Goal: Download file/media

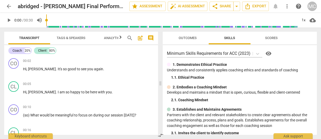
click at [10, 5] on span "arrow_back" at bounding box center [9, 6] width 6 height 6
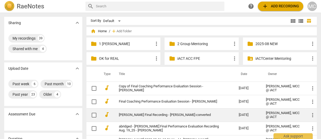
click at [133, 112] on td "[PERSON_NAME] Final Recording - [PERSON_NAME]-converted" at bounding box center [174, 114] width 122 height 13
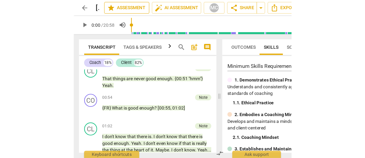
scroll to position [138, 0]
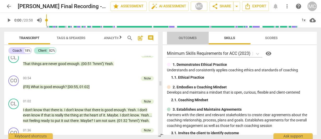
click at [178, 37] on span "Outcomes" at bounding box center [188, 38] width 31 height 7
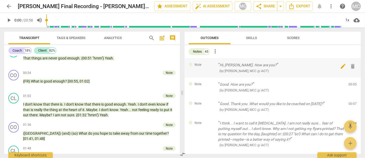
click at [321, 66] on span "delete" at bounding box center [353, 66] width 6 height 6
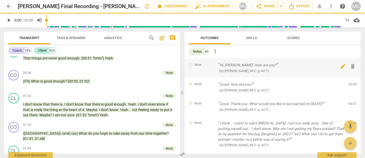
click at [321, 66] on span "delete" at bounding box center [353, 66] width 6 height 6
click at [321, 77] on div "Note Good. How are you? ( by [PERSON_NAME], MCC @ iACT ) 00:05 edit delete" at bounding box center [273, 86] width 176 height 19
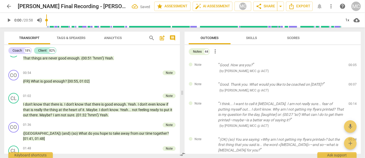
click at [321, 66] on span "delete" at bounding box center [353, 66] width 6 height 6
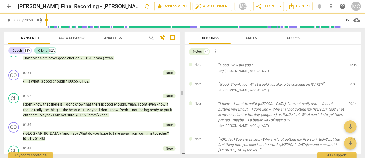
click at [321, 77] on div "Note Good. Thank you. What would you like to be coached on [DATE]? ( by [PERSON…" at bounding box center [273, 86] width 176 height 19
click at [321, 82] on span "delete" at bounding box center [353, 85] width 6 height 6
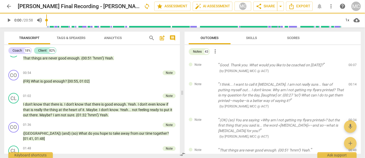
click at [321, 66] on span "delete" at bounding box center [353, 66] width 6 height 6
click at [321, 77] on div "Note I think... I want to call it [MEDICAL_DATA]. I am not really sure... fear …" at bounding box center [273, 95] width 176 height 36
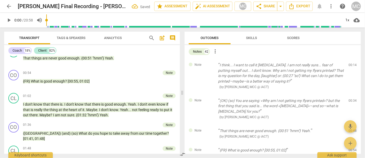
click at [321, 66] on span "delete" at bounding box center [353, 66] width 6 height 6
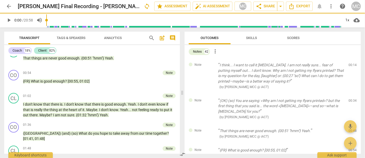
click at [321, 94] on div "Note (OK) (so) You are saying: «Why am I not getting my flyers printed»? but th…" at bounding box center [273, 109] width 176 height 30
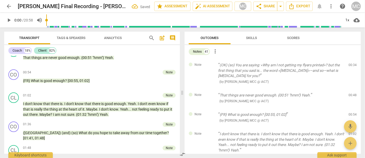
click at [321, 66] on span "delete" at bounding box center [353, 66] width 6 height 6
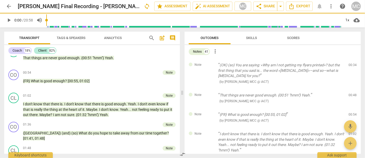
click at [321, 66] on span "delete" at bounding box center [353, 66] width 6 height 6
click at [321, 88] on div "Note That things are never good enough. {00:51 "hmm"} Yeah. ( by [PERSON_NAME],…" at bounding box center [273, 97] width 176 height 19
click at [321, 93] on span "delete" at bounding box center [353, 96] width 6 height 6
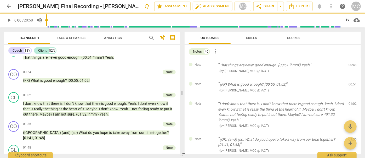
scroll to position [137, 0]
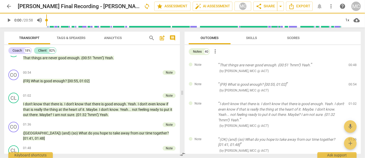
click at [321, 66] on span "delete" at bounding box center [353, 66] width 6 height 6
click at [321, 77] on div "Note {FR} What is good enough? [00:55, 01:02] ( by [PERSON_NAME], MCC @ iACT ) …" at bounding box center [273, 86] width 176 height 19
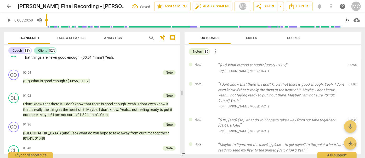
click at [321, 66] on span "delete" at bounding box center [353, 66] width 6 height 6
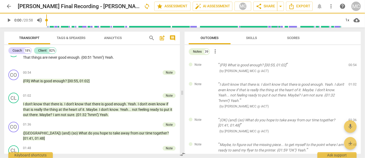
click at [321, 66] on span "delete" at bounding box center [353, 66] width 6 height 6
click at [321, 77] on div "Note I don't know that there is. I don't know that there is good enough. Yeah. …" at bounding box center [273, 95] width 176 height 36
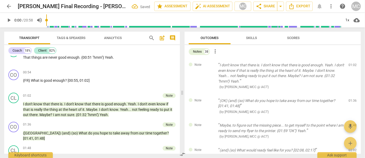
click at [321, 66] on span "delete" at bounding box center [353, 66] width 6 height 6
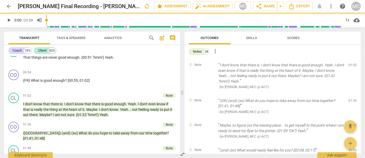
click at [321, 66] on span "delete" at bounding box center [353, 66] width 6 height 6
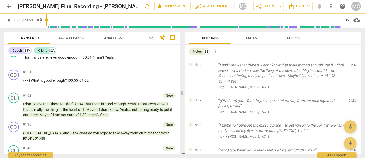
click at [321, 66] on span "delete" at bounding box center [353, 66] width 6 height 6
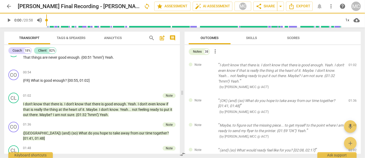
click at [321, 66] on span "delete" at bounding box center [353, 66] width 6 height 6
click at [321, 94] on div "Note (OK) (and) (so) What do you hope to take away from our time together? [01:…" at bounding box center [273, 106] width 176 height 25
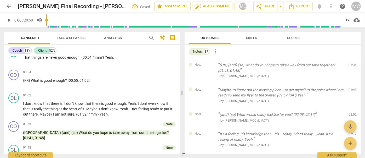
click at [321, 66] on span "delete" at bounding box center [353, 66] width 6 height 6
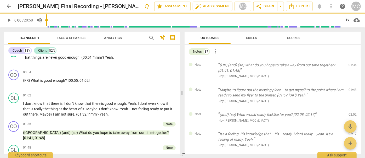
click at [321, 66] on span "delete" at bounding box center [353, 66] width 6 height 6
click at [321, 83] on div "Note Maybe, to figure out the missing piece... to get myself to the point where…" at bounding box center [273, 95] width 176 height 25
click at [321, 88] on span "delete" at bounding box center [353, 91] width 6 height 6
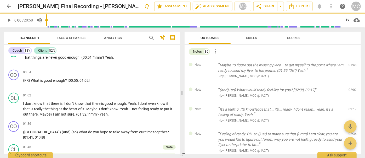
click at [321, 66] on span "delete" at bounding box center [353, 66] width 6 height 6
click at [321, 83] on div "Note (and) (so) What would ready feel like for you? [02:08, 02:17] ( by [PERSON…" at bounding box center [273, 92] width 176 height 19
click at [321, 88] on span "delete" at bounding box center [353, 91] width 6 height 6
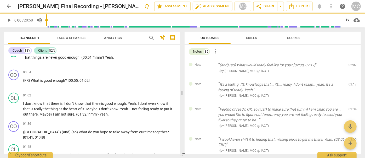
click at [321, 66] on span "delete" at bounding box center [353, 66] width 6 height 6
click at [321, 77] on div "Note It's a feeling. It's knowledge that... it's... ready. I don't really... ye…" at bounding box center [273, 89] width 176 height 25
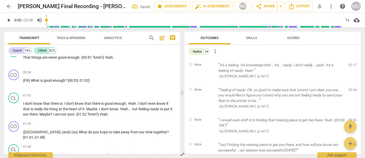
click at [321, 66] on span "delete" at bounding box center [353, 66] width 6 height 6
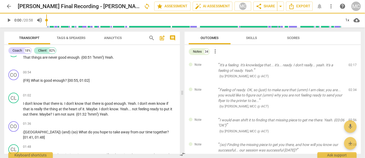
click at [321, 66] on span "delete" at bounding box center [353, 66] width 6 height 6
click at [321, 83] on div "Note Feeling of ready. OK, so (just) to make sure that (umm) I am clear, you ar…" at bounding box center [273, 98] width 176 height 30
click at [321, 88] on span "delete" at bounding box center [353, 91] width 6 height 6
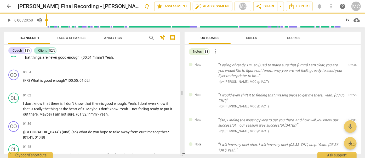
click at [321, 66] on span "delete" at bounding box center [353, 66] width 6 height 6
click at [321, 88] on div "Note I would even shift it to finding that missing piece to get me there. Yeah.…" at bounding box center [273, 100] width 176 height 25
click at [321, 93] on span "delete" at bounding box center [353, 96] width 6 height 6
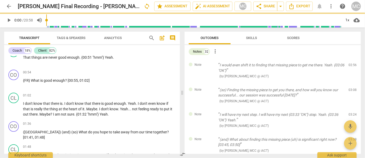
click at [321, 66] on span "delete" at bounding box center [353, 66] width 6 height 6
click at [321, 83] on div "Note (so) Finding the missing piece to get you there, and how will you know our…" at bounding box center [273, 95] width 176 height 25
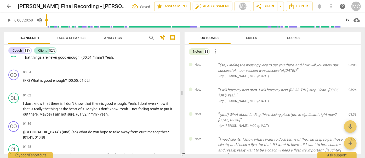
click at [321, 66] on span "delete" at bounding box center [353, 66] width 6 height 6
click at [321, 83] on div "Note I will have my next step. I will have my next {03:33 "OK"} step. Yeah. {03…" at bounding box center [273, 95] width 176 height 25
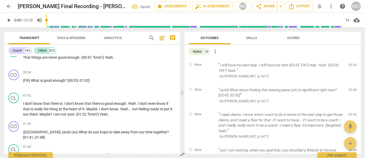
click at [321, 66] on span "delete" at bounding box center [353, 66] width 6 height 6
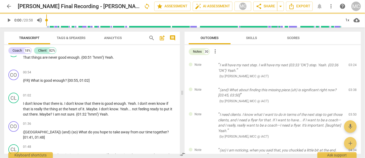
click at [321, 66] on span "delete" at bounding box center [353, 66] width 6 height 6
click at [321, 83] on div "Note (and) What about finding this missing piece (uh) is significant right now?…" at bounding box center [273, 95] width 176 height 25
click at [321, 88] on span "delete" at bounding box center [353, 91] width 6 height 6
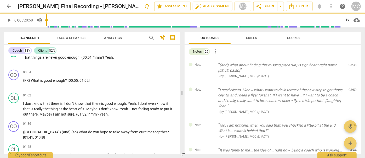
click at [321, 66] on span "delete" at bounding box center [353, 66] width 6 height 6
click at [321, 83] on div "Note I need clients. I know what I want to do in terms of the next step to get …" at bounding box center [273, 101] width 176 height 36
click at [321, 88] on span "delete" at bounding box center [353, 91] width 6 height 6
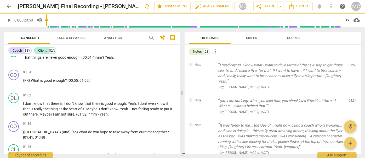
click at [321, 66] on span "delete" at bounding box center [353, 66] width 6 height 6
click at [321, 94] on div "Note (so) I am noticing, when you said that, you chuckled a little bit at the e…" at bounding box center [273, 106] width 176 height 25
click at [321, 98] on span "delete" at bounding box center [353, 101] width 6 height 6
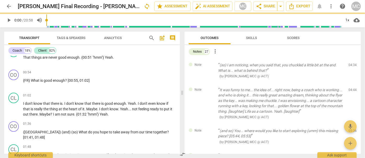
click at [321, 66] on span "delete" at bounding box center [353, 66] width 6 height 6
click at [321, 83] on div "Note It was funny to me... the idea of... right now, being a coach who is worki…" at bounding box center [273, 103] width 176 height 41
click at [321, 88] on span "delete" at bounding box center [353, 91] width 6 height 6
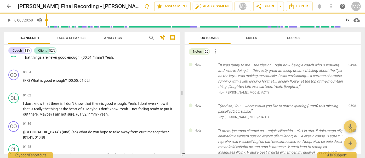
click at [321, 66] on span "delete" at bounding box center [353, 66] width 6 height 6
click at [321, 99] on div "Note (and so) You... where would you like to start exploring (umm) this missing…" at bounding box center [273, 111] width 176 height 25
click at [321, 104] on span "delete" at bounding box center [353, 107] width 6 height 6
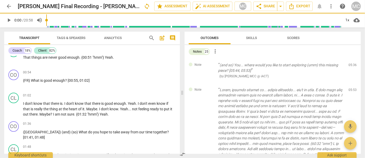
click at [321, 66] on span "delete" at bounding box center [353, 66] width 6 height 6
click at [321, 83] on div "Note ( by [PERSON_NAME], MCC @ iACT ) 05:53 edit delete" at bounding box center [273, 135] width 176 height 105
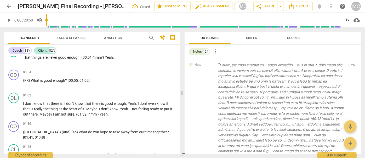
click at [321, 66] on span "delete" at bounding box center [353, 66] width 6 height 6
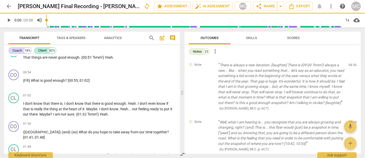
click at [321, 66] on span "delete" at bounding box center [353, 66] width 6 height 6
click at [321, 120] on span "delete" at bounding box center [353, 123] width 6 height 6
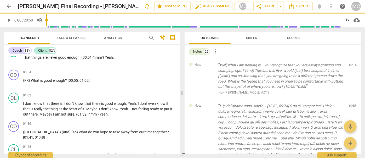
click at [321, 66] on span "delete" at bounding box center [353, 66] width 6 height 6
click at [321, 99] on div "Note ( by [PERSON_NAME], MCC @ iACT ) 10:55 edit delete" at bounding box center [273, 149] width 176 height 100
click at [321, 104] on span "delete" at bounding box center [353, 107] width 6 height 6
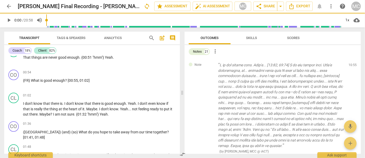
click at [321, 66] on span "delete" at bounding box center [353, 66] width 6 height 6
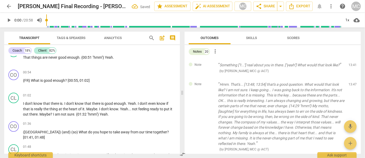
click at [321, 66] on span "delete" at bounding box center [353, 66] width 6 height 6
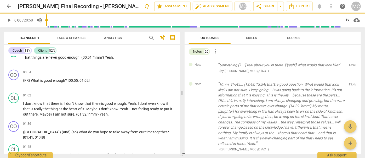
click at [321, 77] on div "Note Hmm. That's... [13:48, 13:54] that's a good question. What would that look…" at bounding box center [273, 116] width 176 height 78
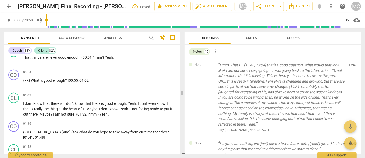
click at [321, 66] on span "delete" at bounding box center [353, 66] width 6 height 6
click at [321, 137] on div "Note I... (uh) I am noticing we (just) have a few minutes left. ["yeah"] (umm) …" at bounding box center [273, 149] width 176 height 25
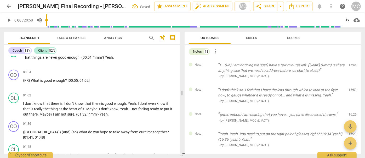
click at [321, 66] on span "delete" at bounding box center [353, 66] width 6 height 6
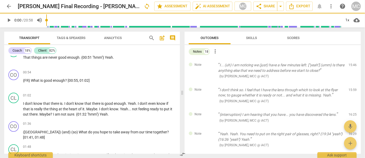
click at [321, 66] on span "delete" at bounding box center [353, 66] width 6 height 6
click at [321, 83] on div "Note I don't think so. I feel that I have the lens through which to look at the…" at bounding box center [273, 95] width 176 height 25
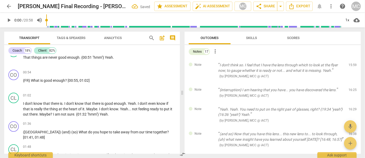
click at [321, 66] on span "delete" at bounding box center [353, 66] width 6 height 6
click at [321, 83] on div "Note {interruption} I am hearing that you have... you have discovered the lens.…" at bounding box center [273, 92] width 176 height 19
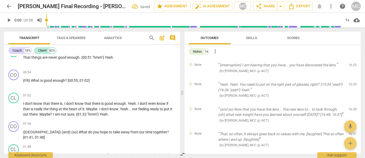
click at [321, 66] on span "delete" at bounding box center [353, 66] width 6 height 6
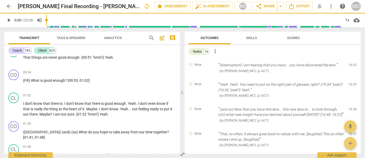
click at [321, 66] on span "delete" at bounding box center [353, 66] width 6 height 6
click at [321, 77] on div "Note Yeah. Yeah. You need to put on the right pair of glasses, right? {19:34 "y…" at bounding box center [273, 89] width 176 height 25
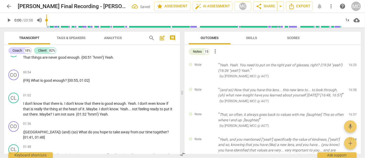
click at [321, 66] on span "delete" at bounding box center [353, 66] width 6 height 6
click at [321, 83] on div "Note (and so) Now that you have this lens... this new lens to... to look throug…" at bounding box center [273, 95] width 176 height 25
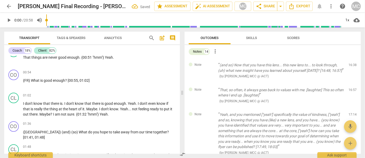
click at [321, 66] on span "delete" at bounding box center [353, 66] width 6 height 6
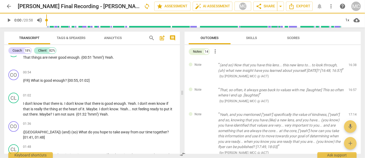
click at [321, 66] on span "delete" at bounding box center [353, 66] width 6 height 6
click at [321, 83] on div "Note That, so often, it always goes back to values with me. [laughter] This so …" at bounding box center [273, 95] width 176 height 25
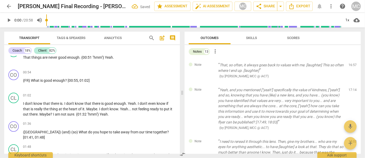
click at [321, 66] on span "delete" at bounding box center [353, 66] width 6 height 6
click at [321, 83] on div "Note Yeah, and you mentioned ["yeah"] specifically the value of kindness, ["yea…" at bounding box center [273, 109] width 176 height 52
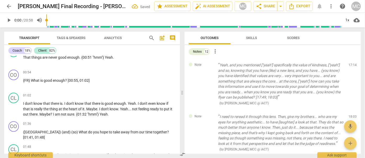
click at [321, 66] on span "delete" at bounding box center [353, 66] width 6 height 6
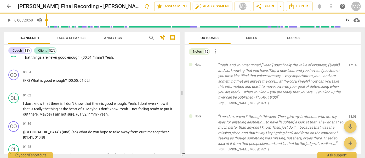
click at [321, 66] on span "delete" at bounding box center [353, 66] width 6 height 6
click at [321, 110] on div "Note I need to reread it through this lens. Then, give my brothers... who are m…" at bounding box center [273, 133] width 176 height 46
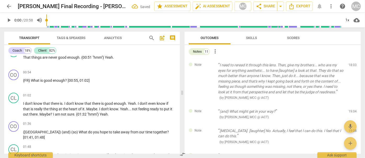
click at [321, 66] on span "delete" at bounding box center [353, 66] width 6 height 6
click at [321, 104] on div "Note (and) What might get in your way? ( by [PERSON_NAME], MCC @ iACT ) 19:04 e…" at bounding box center [273, 113] width 176 height 19
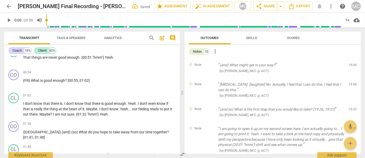
click at [321, 66] on span "delete" at bounding box center [353, 66] width 6 height 6
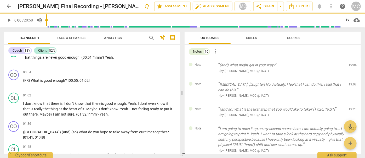
click at [321, 66] on span "delete" at bounding box center [353, 66] width 6 height 6
click at [321, 77] on div "Note [MEDICAL_DATA]. [laughter] No. Actually, I feel that I can do this. I feel…" at bounding box center [273, 89] width 176 height 25
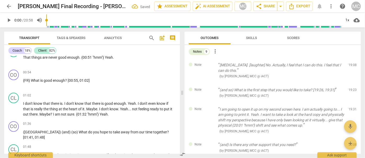
click at [321, 66] on span "delete" at bounding box center [353, 66] width 6 height 6
click at [321, 83] on div "Note (and so) What is the first step that you would like to take? [19:26, 19:31…" at bounding box center [273, 92] width 176 height 19
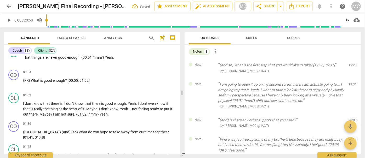
click at [321, 66] on span "delete" at bounding box center [353, 66] width 6 height 6
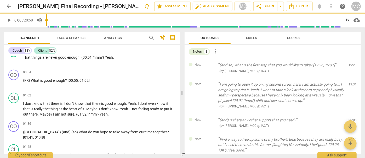
click at [321, 66] on span "delete" at bounding box center [353, 66] width 6 height 6
click at [321, 77] on div "Note I am going to open it up on my second screen here. I am actually going to.…" at bounding box center [273, 95] width 176 height 36
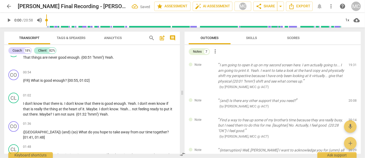
click at [321, 66] on span "delete" at bounding box center [353, 66] width 6 height 6
click at [321, 94] on div "Note (and) Is there any other support that you need? ( by [PERSON_NAME], MCC @ …" at bounding box center [273, 103] width 176 height 19
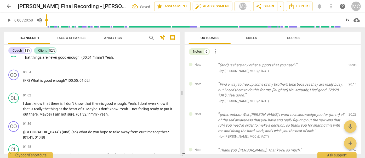
click at [321, 66] on span "delete" at bounding box center [353, 66] width 6 height 6
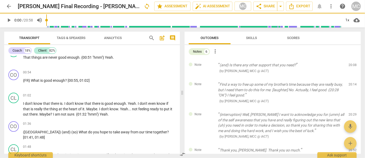
click at [321, 66] on span "delete" at bounding box center [353, 66] width 6 height 6
click at [321, 77] on div "Note Find a way to free up some of my brother's time because they are really bu…" at bounding box center [273, 92] width 176 height 30
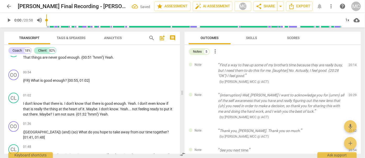
click at [321, 66] on span "delete" at bounding box center [353, 66] width 6 height 6
click at [321, 88] on div "Note {interruption} Well, [PERSON_NAME] I want to acknowledge you for (umm) all…" at bounding box center [273, 106] width 176 height 36
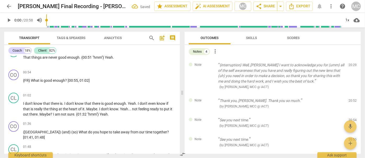
click at [321, 66] on span "delete" at bounding box center [353, 66] width 6 height 6
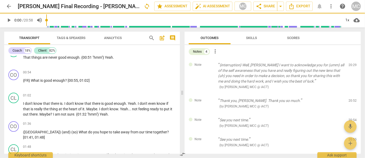
click at [321, 66] on span "delete" at bounding box center [353, 66] width 6 height 6
click at [321, 94] on div "Note Thank you, [PERSON_NAME]. Thank you so much. ( by [PERSON_NAME], MCC @ iAC…" at bounding box center [273, 103] width 176 height 19
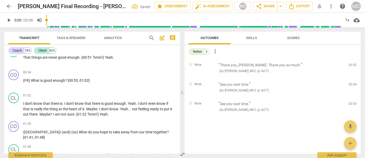
click at [321, 66] on span "delete" at bounding box center [353, 66] width 6 height 6
click at [321, 77] on div "Note See you next time. ( by [PERSON_NAME], MCC @ iACT ) 20:54 edit delete" at bounding box center [273, 86] width 176 height 19
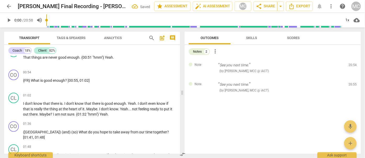
click at [321, 66] on span "delete" at bounding box center [353, 66] width 6 height 6
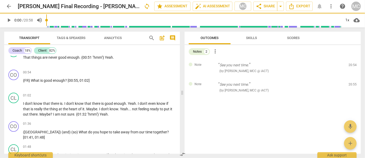
click at [321, 66] on span "delete" at bounding box center [353, 66] width 6 height 6
click at [321, 77] on div "Note See you next time. ( by [PERSON_NAME], MCC @ iACT ) 20:55 edit delete" at bounding box center [273, 86] width 176 height 19
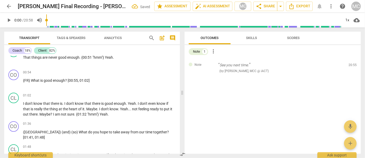
click at [321, 66] on span "delete" at bounding box center [353, 66] width 6 height 6
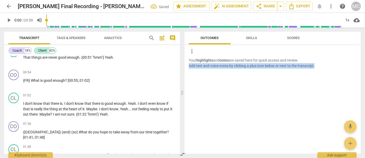
click at [321, 66] on p "Your highlights and notes are saved here for quick access and review. Add text …" at bounding box center [273, 63] width 168 height 11
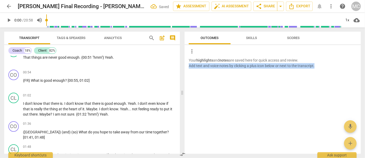
click at [321, 66] on p "Your highlights and notes are saved here for quick access and review. Add text …" at bounding box center [273, 63] width 168 height 11
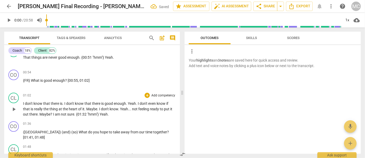
click at [78, 112] on span "{01:32" at bounding box center [81, 114] width 11 height 4
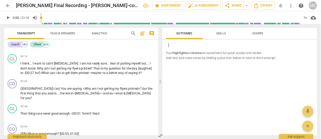
scroll to position [0, 0]
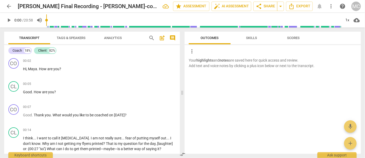
drag, startPoint x: 86, startPoint y: 130, endPoint x: 80, endPoint y: -6, distance: 136.4
click at [299, 9] on button "Export" at bounding box center [299, 6] width 27 height 9
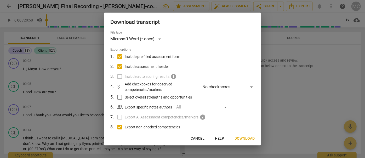
click at [252, 138] on button "Download" at bounding box center [244, 138] width 29 height 9
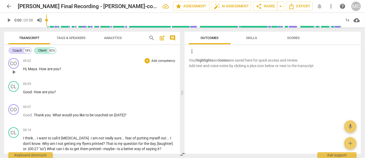
click at [36, 68] on span "Maya" at bounding box center [32, 69] width 9 height 4
click at [19, 51] on div "Coach" at bounding box center [17, 50] width 9 height 5
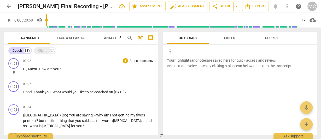
click at [35, 69] on span "Maya" at bounding box center [32, 69] width 9 height 4
paste p
type input "2"
paste p
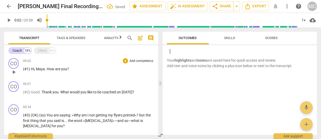
scroll to position [48, 0]
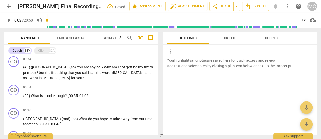
paste p
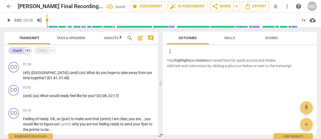
paste p
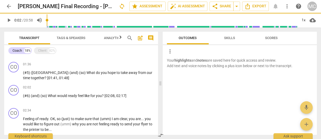
paste p
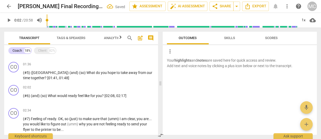
scroll to position [145, 0]
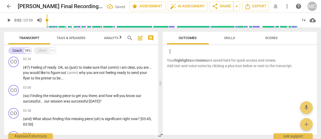
paste p
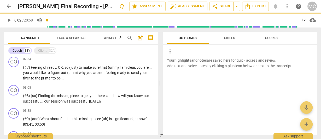
scroll to position [191, 0]
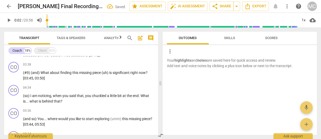
paste p
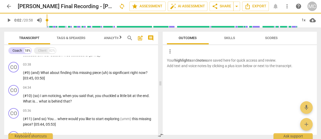
scroll to position [237, 0]
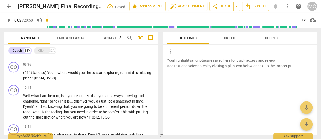
paste p
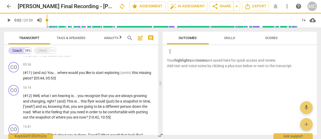
scroll to position [239, 0]
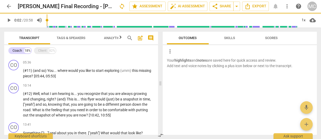
paste p
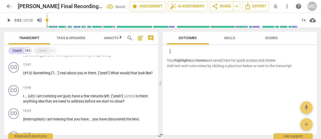
paste p
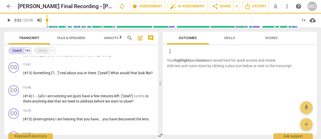
scroll to position [345, 0]
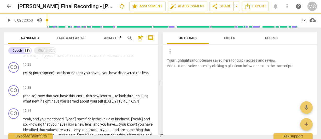
paste p
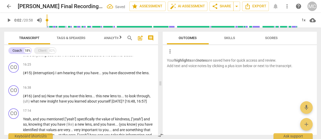
paste p
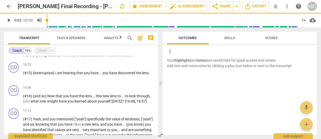
scroll to position [418, 0]
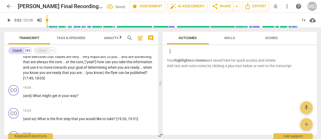
paste p
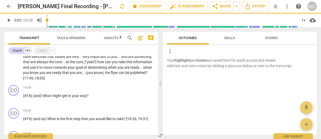
scroll to position [464, 0]
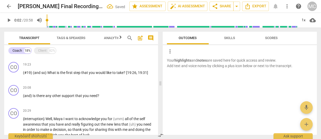
paste p
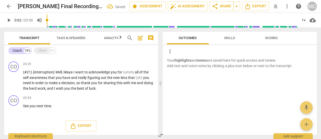
paste p
click at [40, 51] on div "Client" at bounding box center [42, 50] width 8 height 5
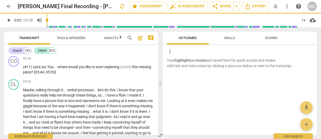
scroll to position [1282, 0]
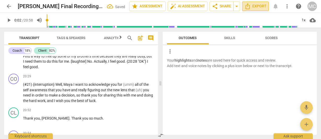
click at [259, 6] on span "Export" at bounding box center [256, 6] width 22 height 6
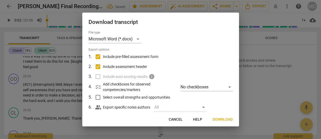
click at [226, 124] on button "Download" at bounding box center [223, 119] width 29 height 9
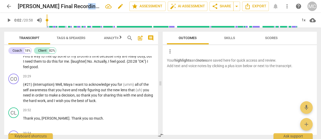
drag, startPoint x: 77, startPoint y: 5, endPoint x: 60, endPoint y: 3, distance: 16.6
click at [98, 5] on h2 "[PERSON_NAME] Final Recording - [PERSON_NAME]-converted" at bounding box center [59, 6] width 83 height 7
click at [120, 9] on span "edit" at bounding box center [120, 6] width 6 height 6
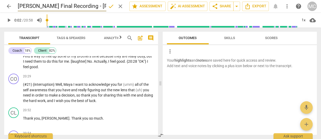
scroll to position [0, 20]
drag, startPoint x: 56, startPoint y: 6, endPoint x: 79, endPoint y: 6, distance: 23.3
click at [79, 6] on input "[PERSON_NAME] Final Recording - [PERSON_NAME]-converted" at bounding box center [62, 6] width 89 height 10
